Goal: Task Accomplishment & Management: Manage account settings

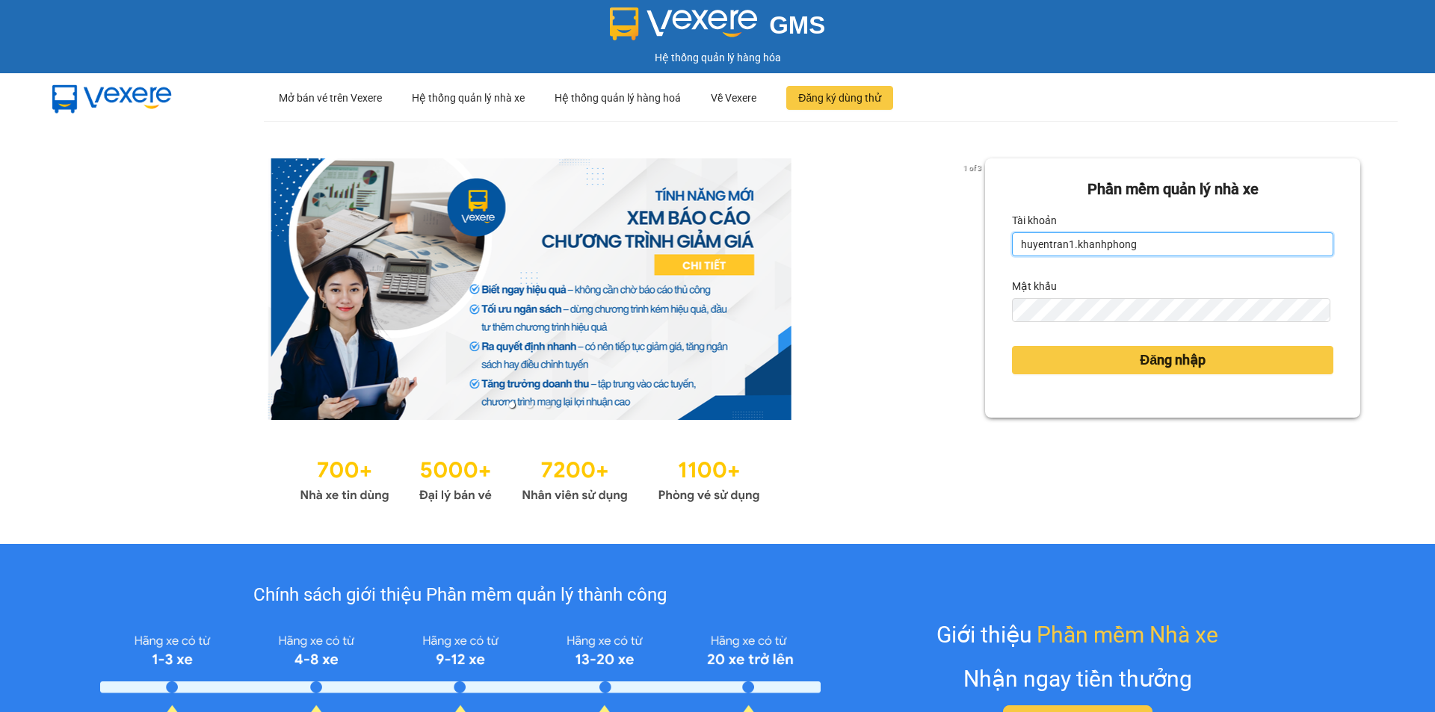
click at [1218, 239] on input "huyentran1.khanhphong" at bounding box center [1172, 244] width 321 height 24
type input "thuhien.khanhphong"
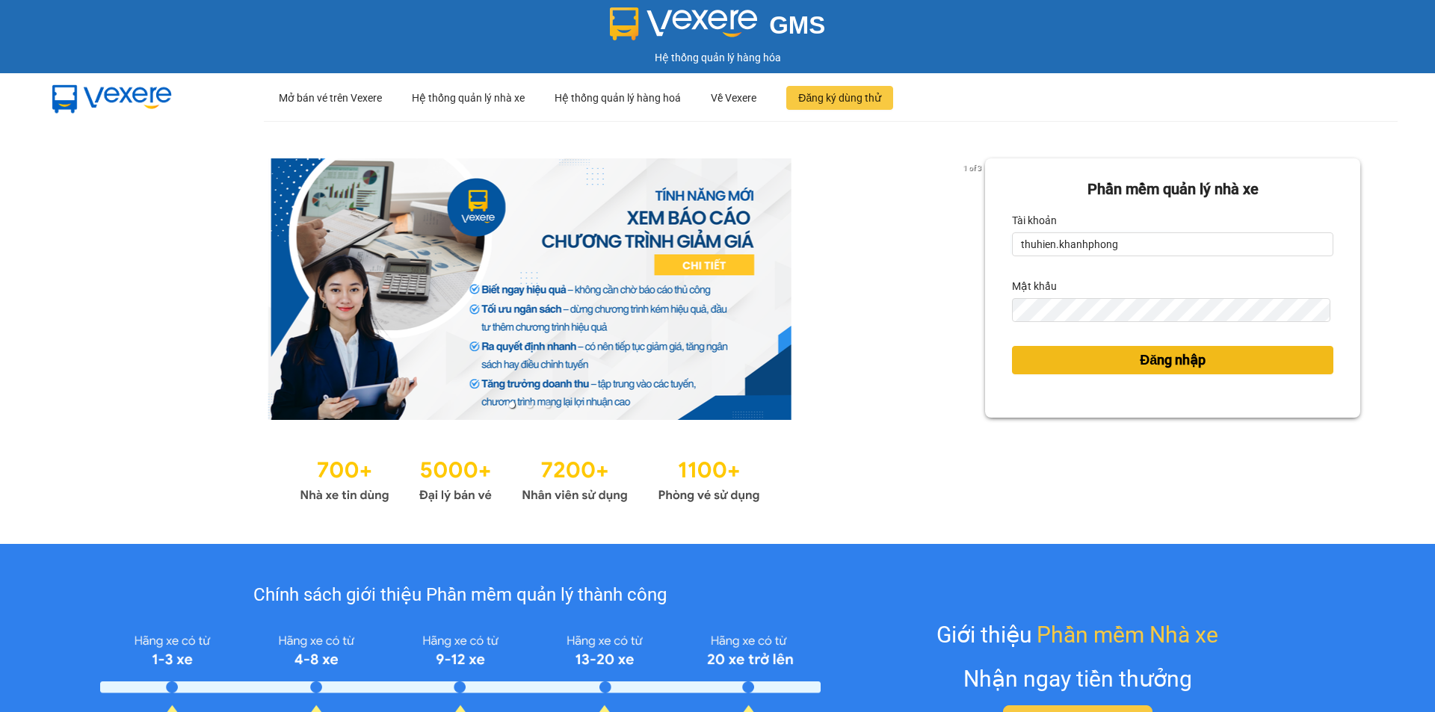
click at [1172, 353] on span "Đăng nhập" at bounding box center [1173, 360] width 66 height 21
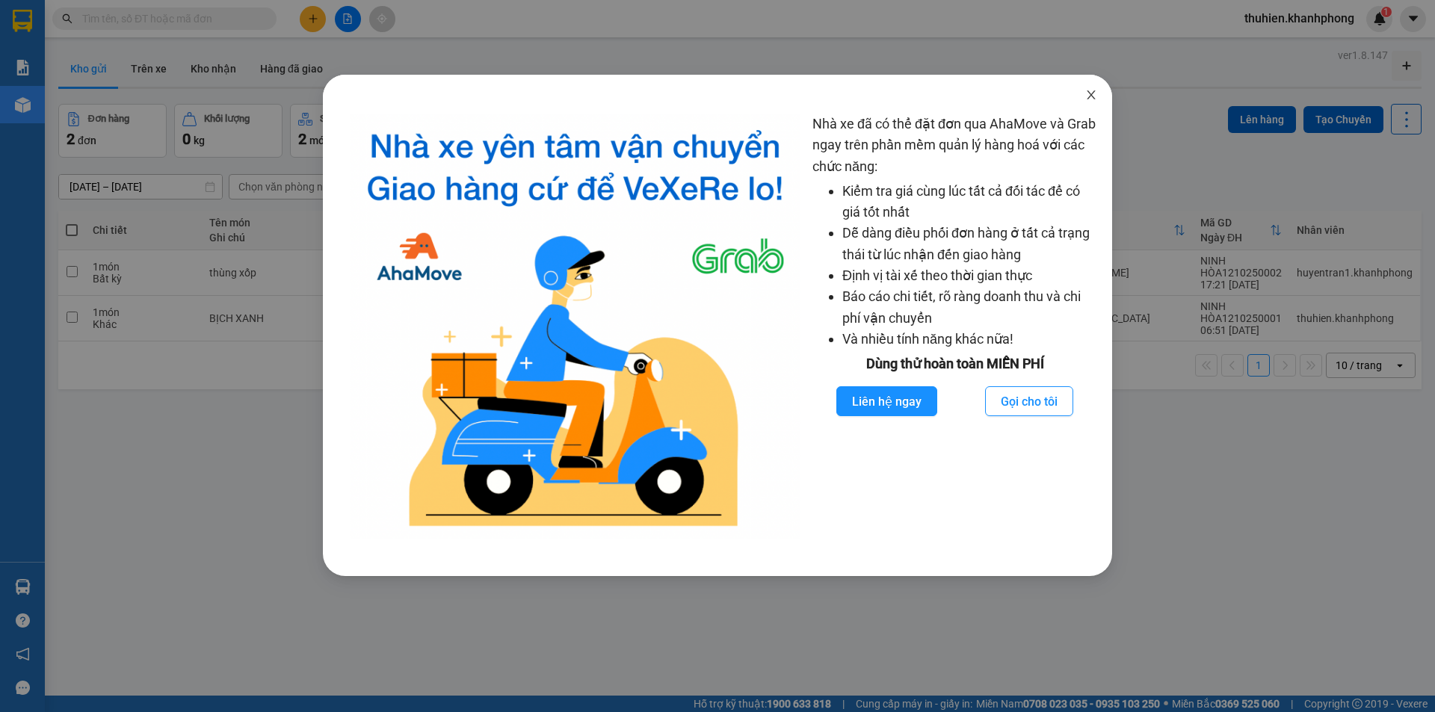
click at [1092, 96] on icon "close" at bounding box center [1091, 95] width 12 height 12
